Goal: Task Accomplishment & Management: Manage account settings

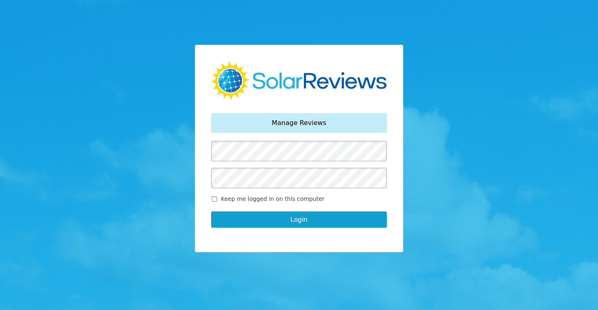
click at [215, 197] on input "Keep me logged in on this computer" at bounding box center [214, 198] width 7 height 5
checkbox input "true"
click at [308, 220] on button "Login" at bounding box center [299, 219] width 176 height 16
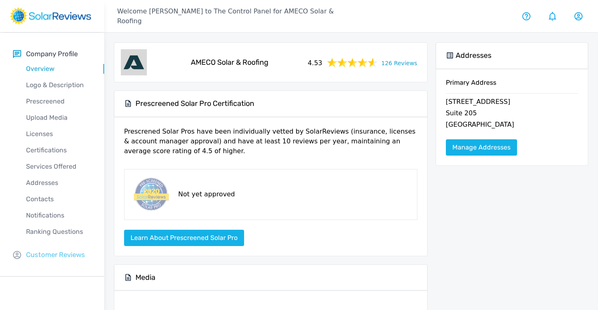
click at [57, 254] on p "Customer Reviews" at bounding box center [55, 254] width 59 height 10
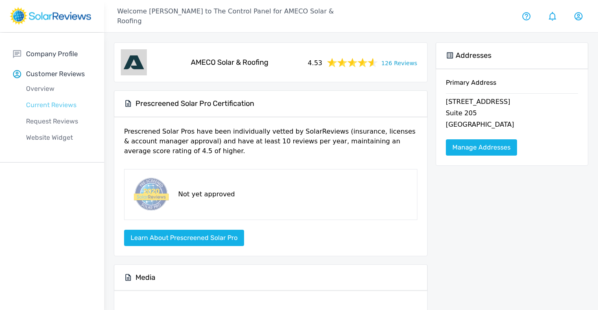
click at [36, 103] on p "Current Reviews" at bounding box center [58, 105] width 91 height 10
